Goal: Learn about a topic: Learn about a topic

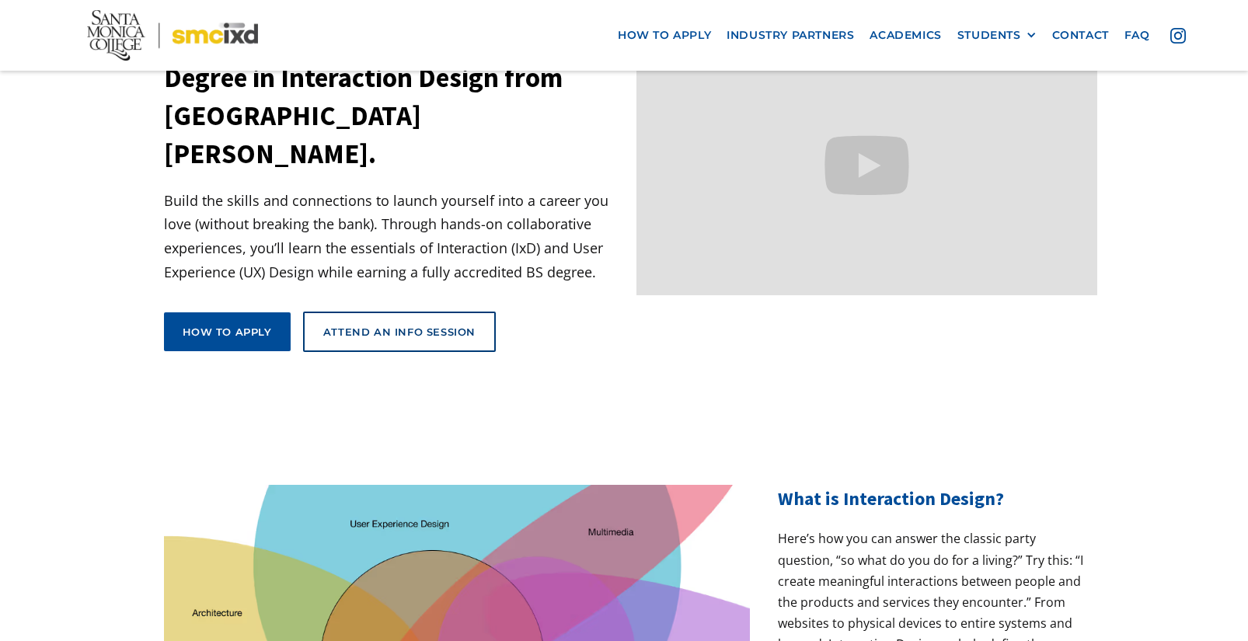
scroll to position [155, 0]
click at [902, 36] on link "Academics" at bounding box center [905, 35] width 87 height 29
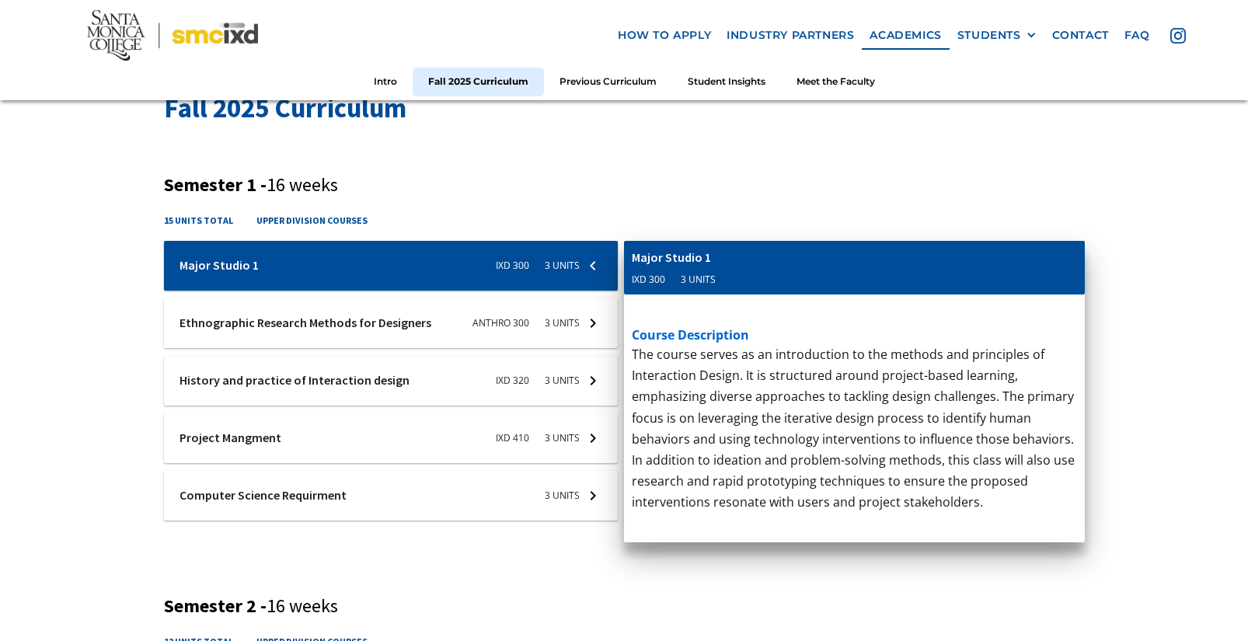
scroll to position [544, 0]
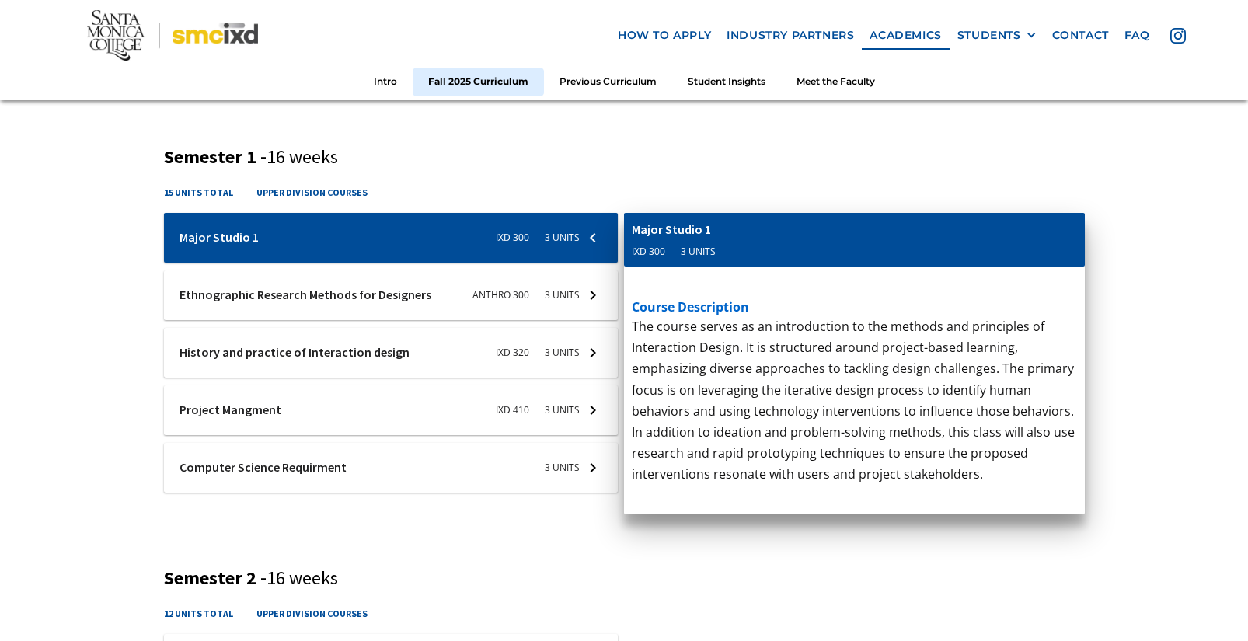
click at [386, 343] on div at bounding box center [391, 353] width 455 height 50
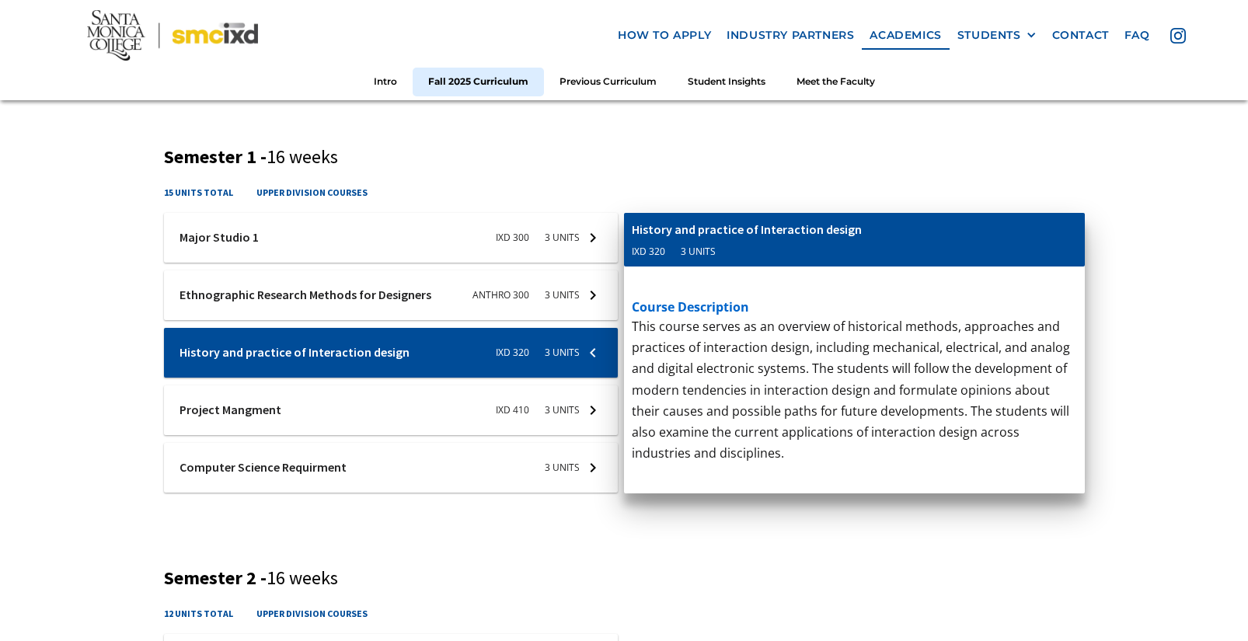
click at [256, 197] on h4 "upper division courses" at bounding box center [311, 192] width 111 height 15
drag, startPoint x: 255, startPoint y: 197, endPoint x: 308, endPoint y: 195, distance: 52.9
click at [308, 195] on h4 "upper division courses" at bounding box center [311, 192] width 111 height 15
click at [411, 293] on div at bounding box center [391, 295] width 455 height 50
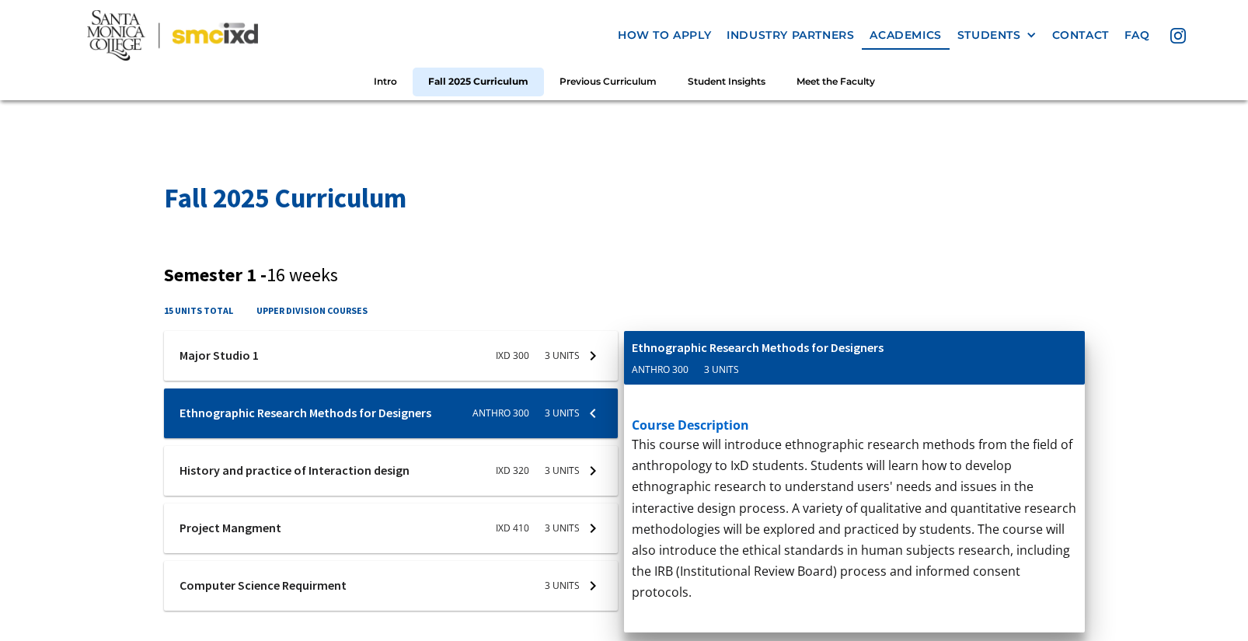
scroll to position [389, 0]
